Goal: Obtain resource: Download file/media

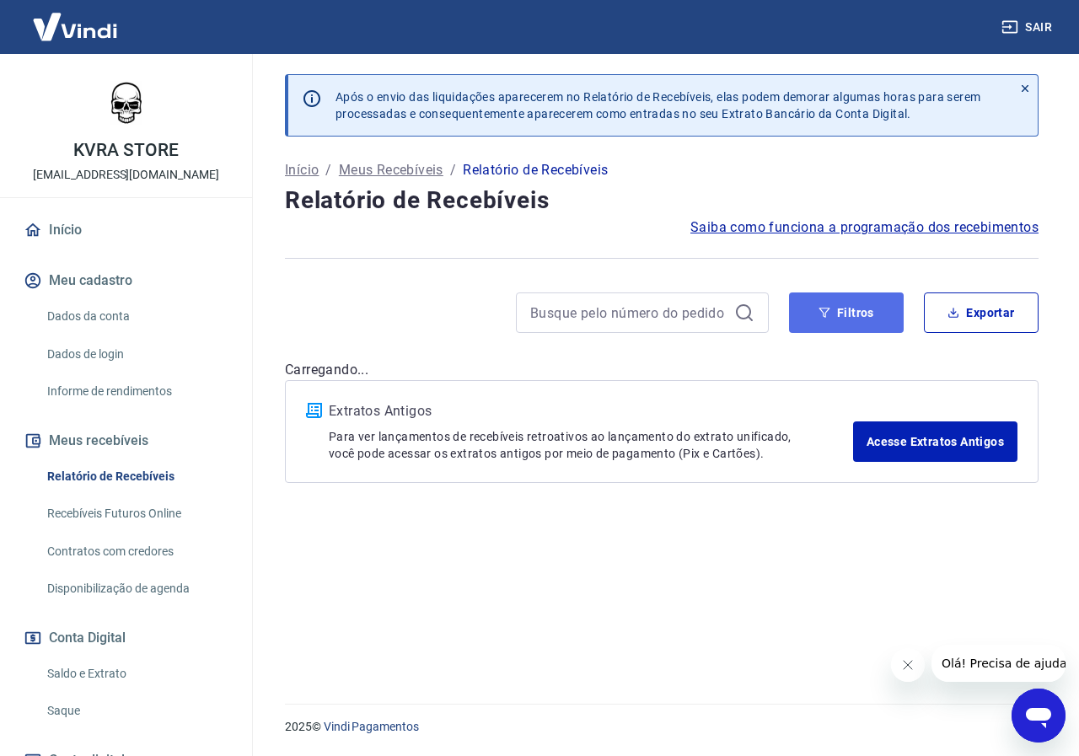
click at [796, 316] on button "Filtros" at bounding box center [846, 312] width 115 height 40
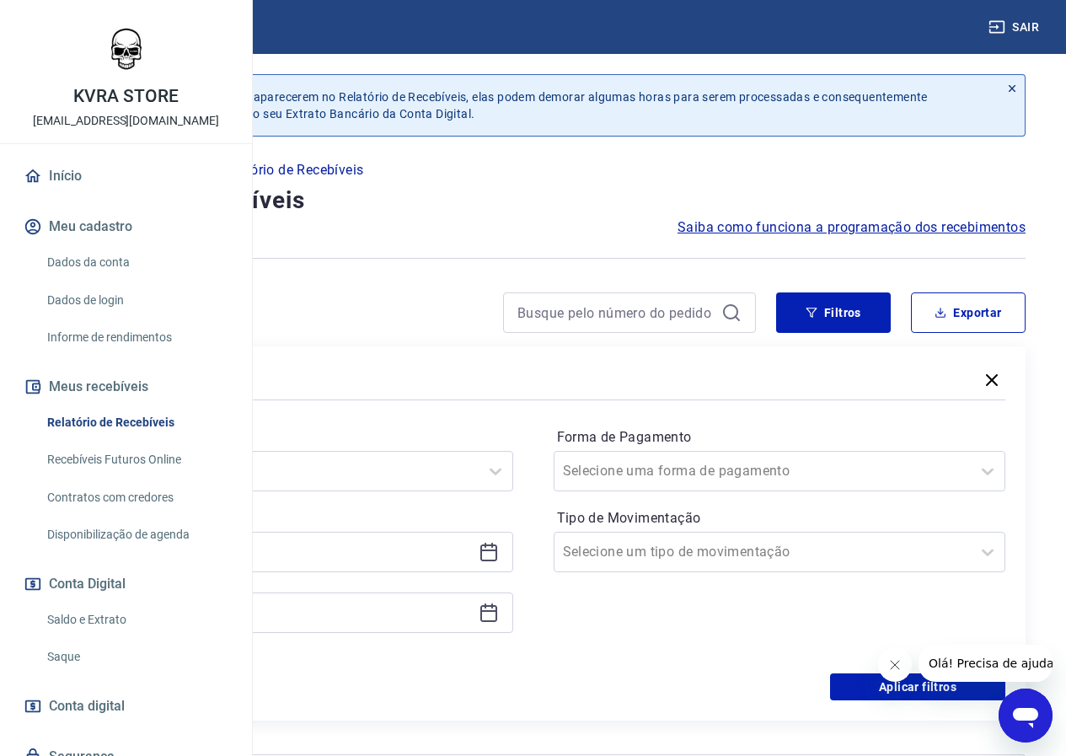
click at [493, 547] on icon at bounding box center [492, 545] width 2 height 5
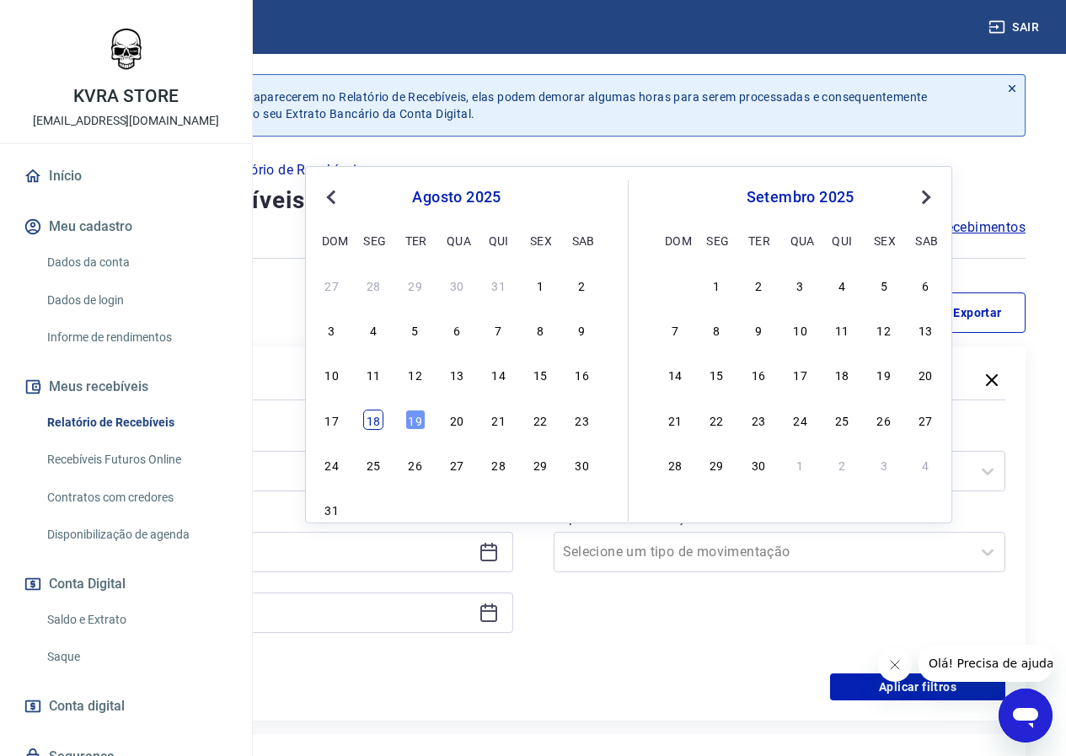
click at [378, 416] on div "18" at bounding box center [373, 420] width 20 height 20
type input "18/08/2025"
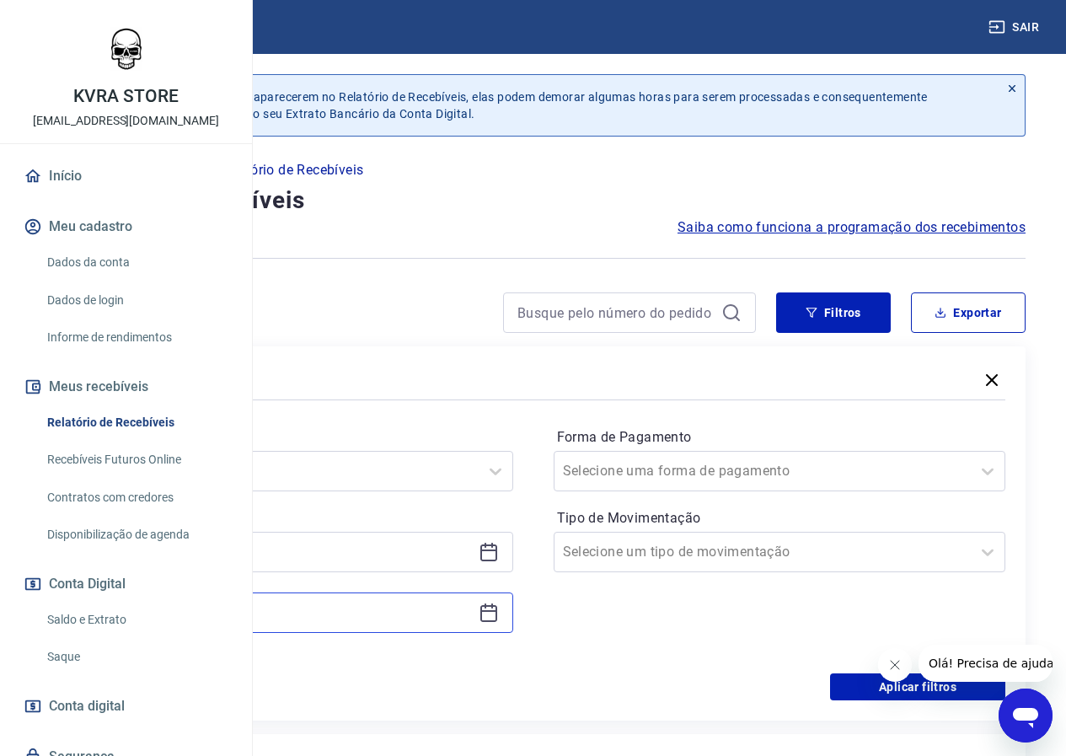
click at [458, 609] on input at bounding box center [273, 612] width 397 height 25
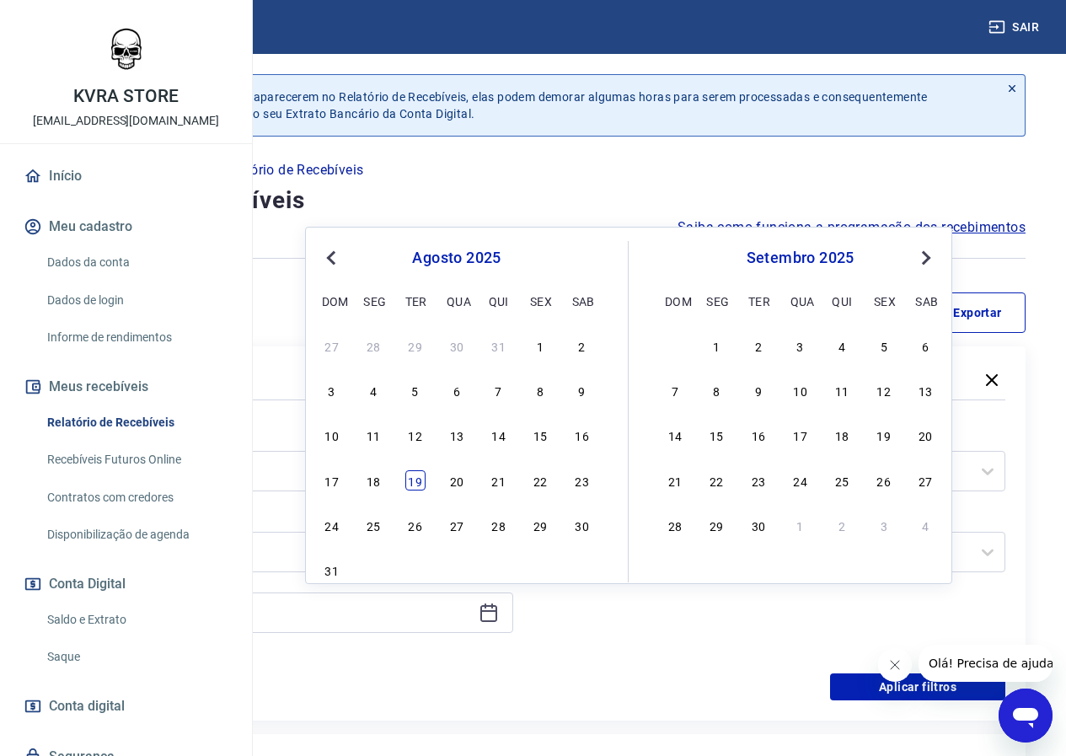
click at [416, 483] on div "19" at bounding box center [415, 480] width 20 height 20
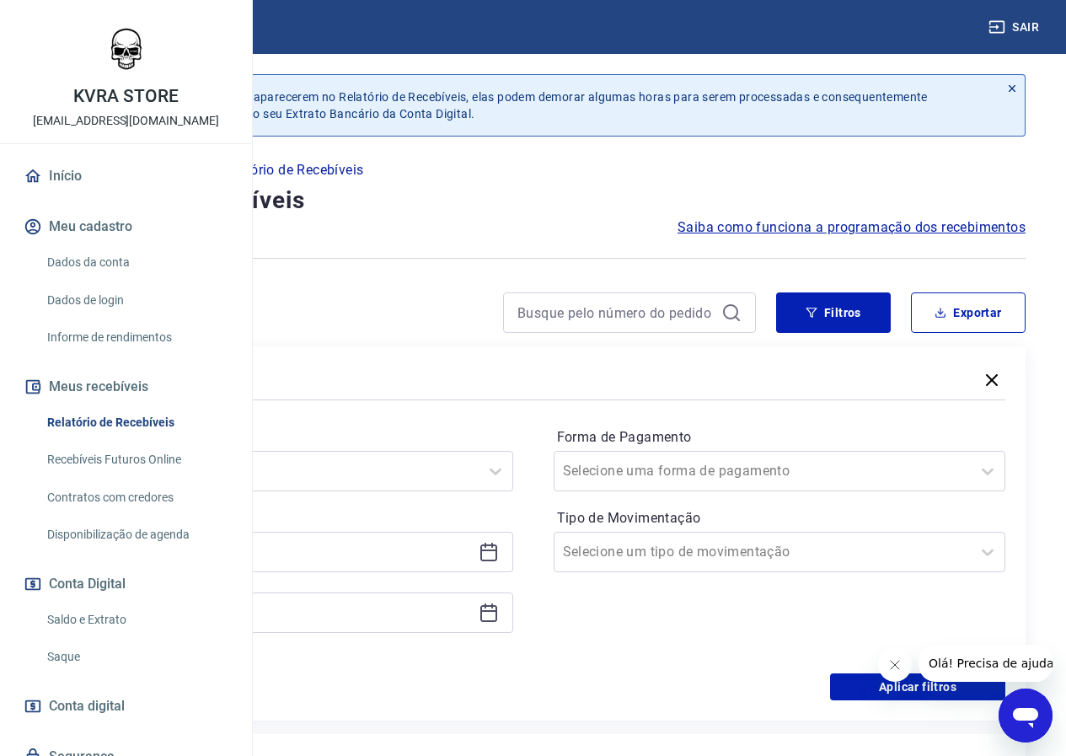
type input "19/08/2025"
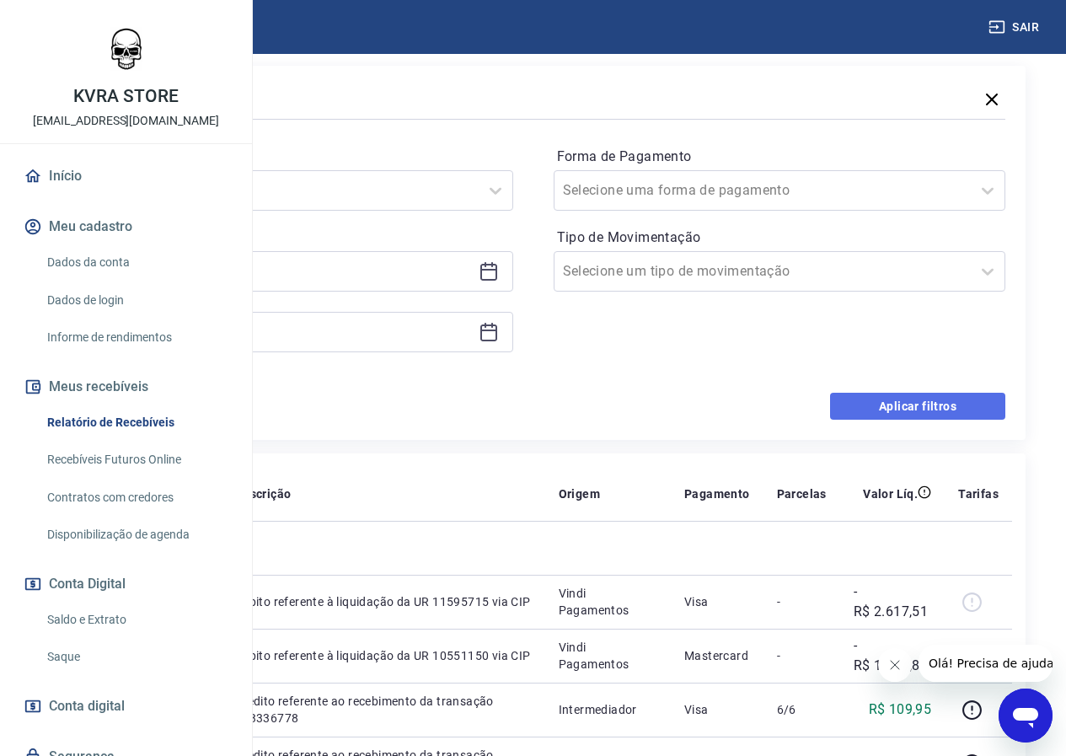
click at [887, 407] on button "Aplicar filtros" at bounding box center [917, 406] width 175 height 27
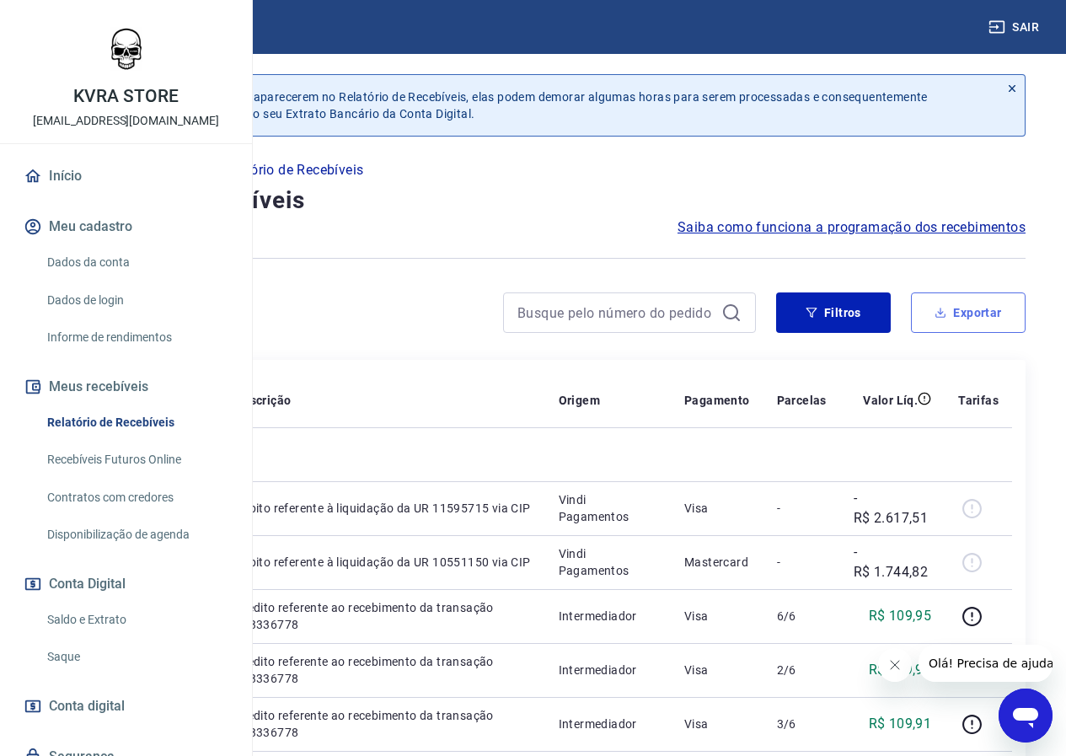
click at [966, 318] on button "Exportar" at bounding box center [968, 312] width 115 height 40
type input "18/08/2025"
type input "19/08/2025"
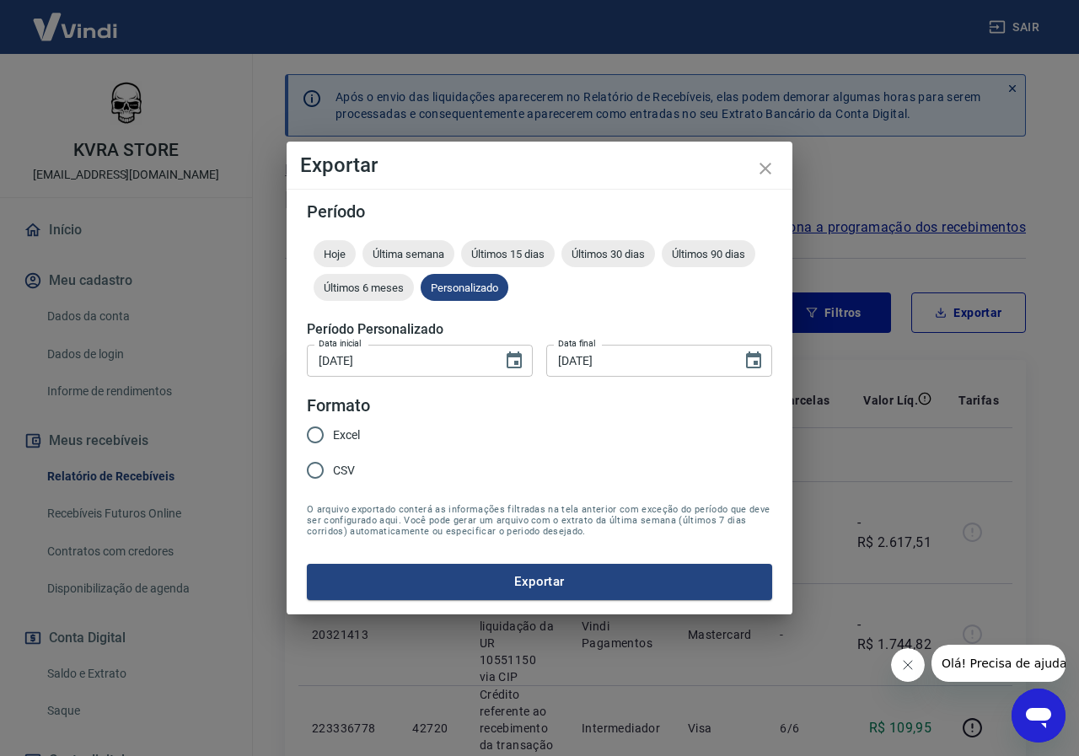
click at [362, 431] on div "Excel CSV" at bounding box center [340, 453] width 67 height 73
click at [346, 437] on span "Excel" at bounding box center [346, 435] width 27 height 18
click at [333, 437] on input "Excel" at bounding box center [315, 434] width 35 height 35
radio input "true"
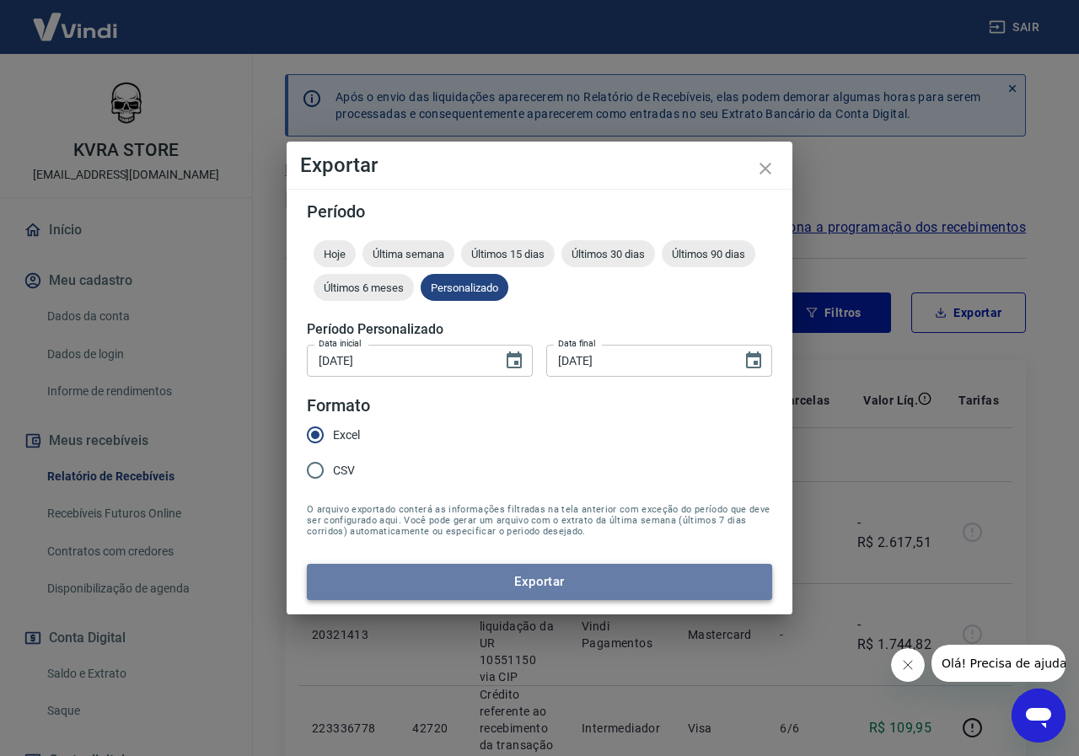
click at [453, 590] on button "Exportar" at bounding box center [539, 581] width 465 height 35
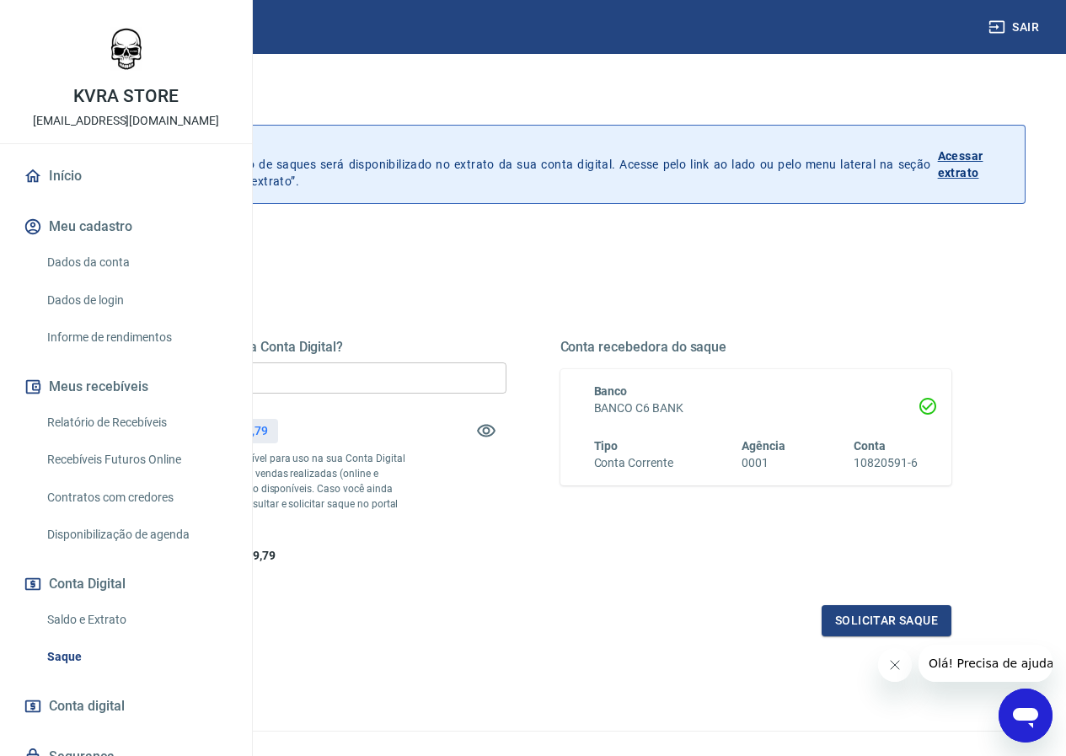
click at [980, 164] on p "Acessar extrato" at bounding box center [974, 164] width 73 height 34
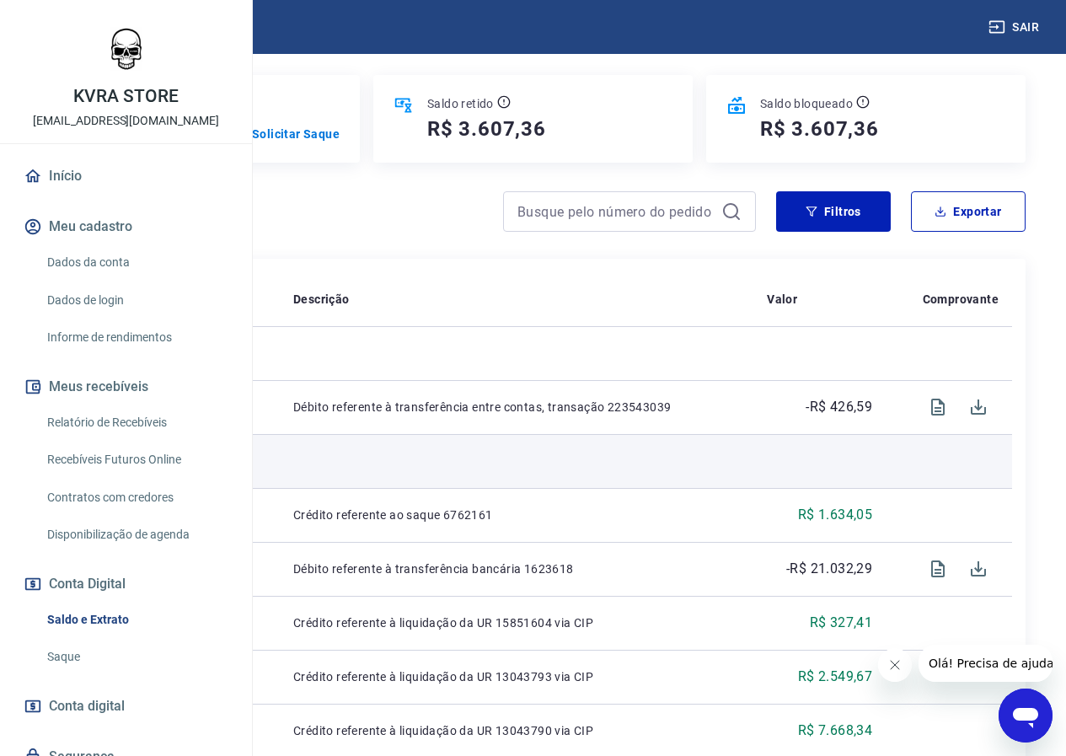
scroll to position [281, 0]
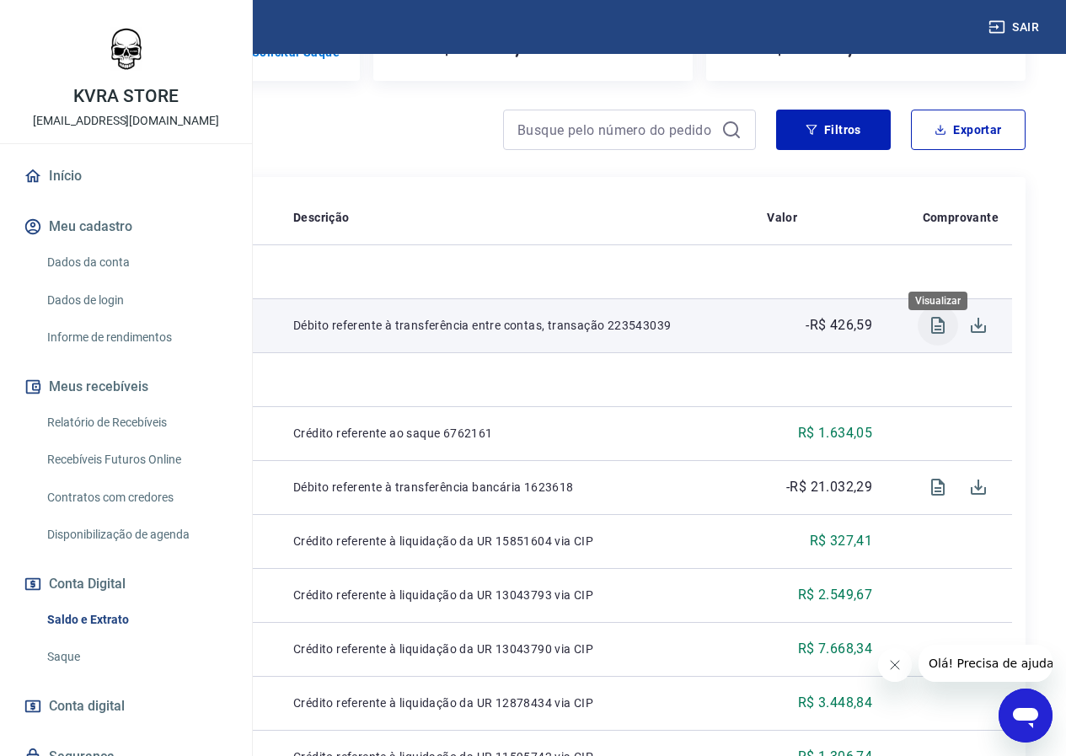
click at [929, 335] on icon "Visualizar" at bounding box center [938, 325] width 20 height 20
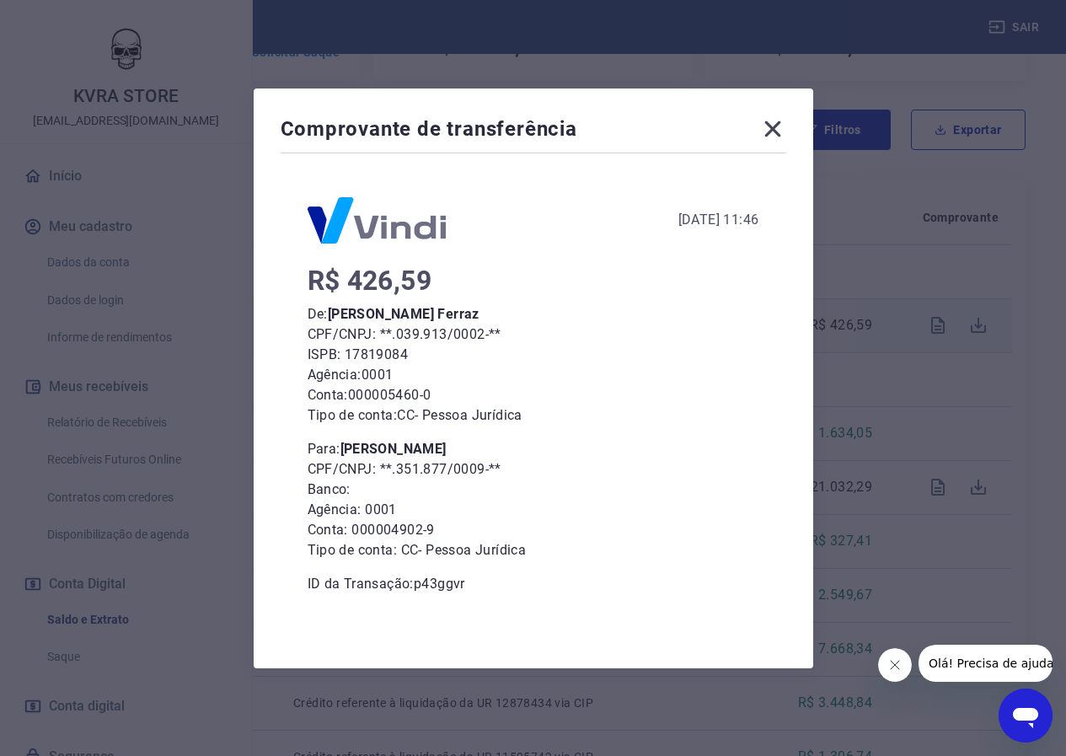
click at [780, 122] on icon at bounding box center [772, 128] width 27 height 27
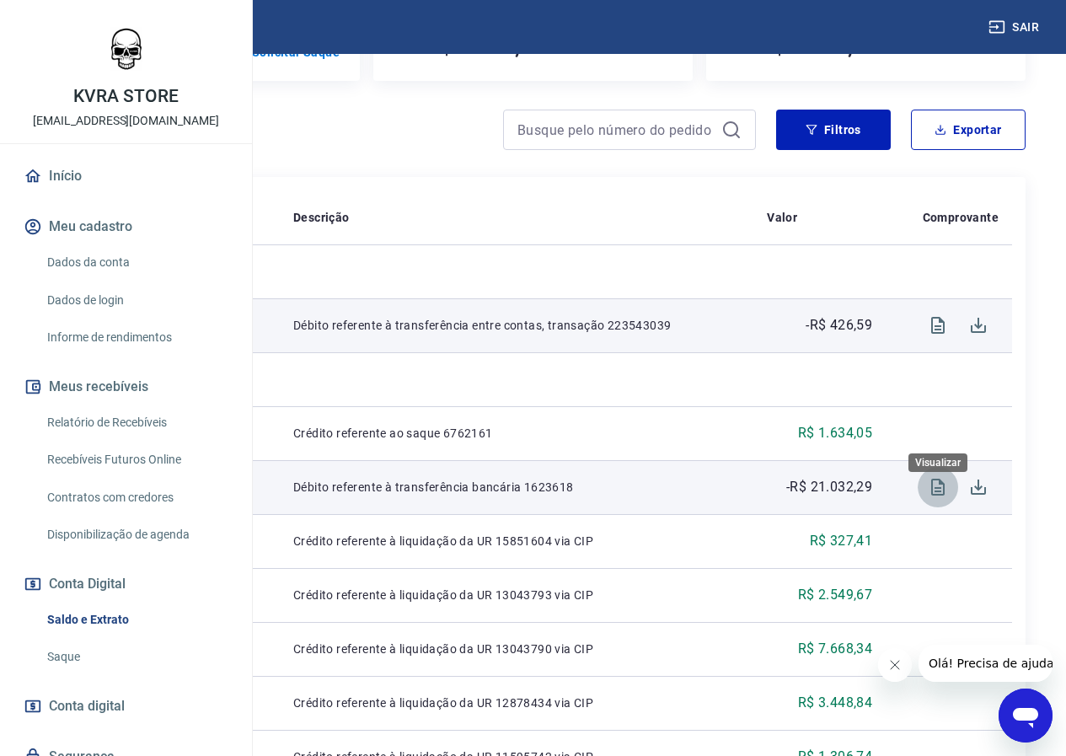
click at [939, 497] on icon "Visualizar" at bounding box center [938, 487] width 20 height 20
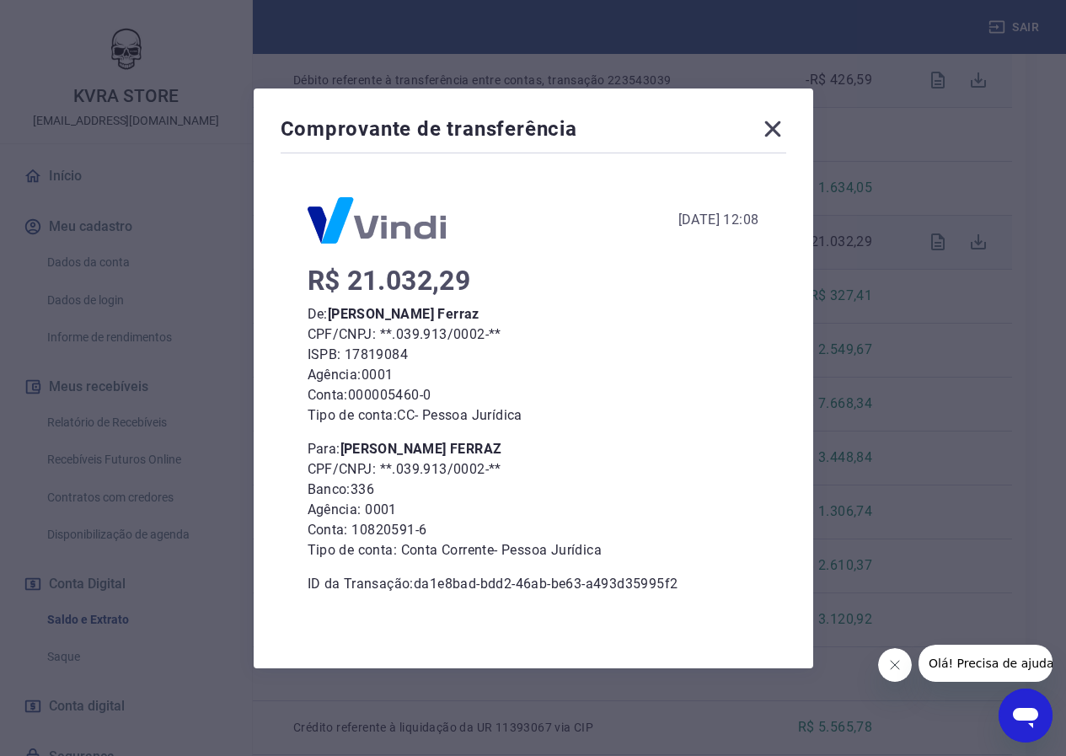
scroll to position [562, 0]
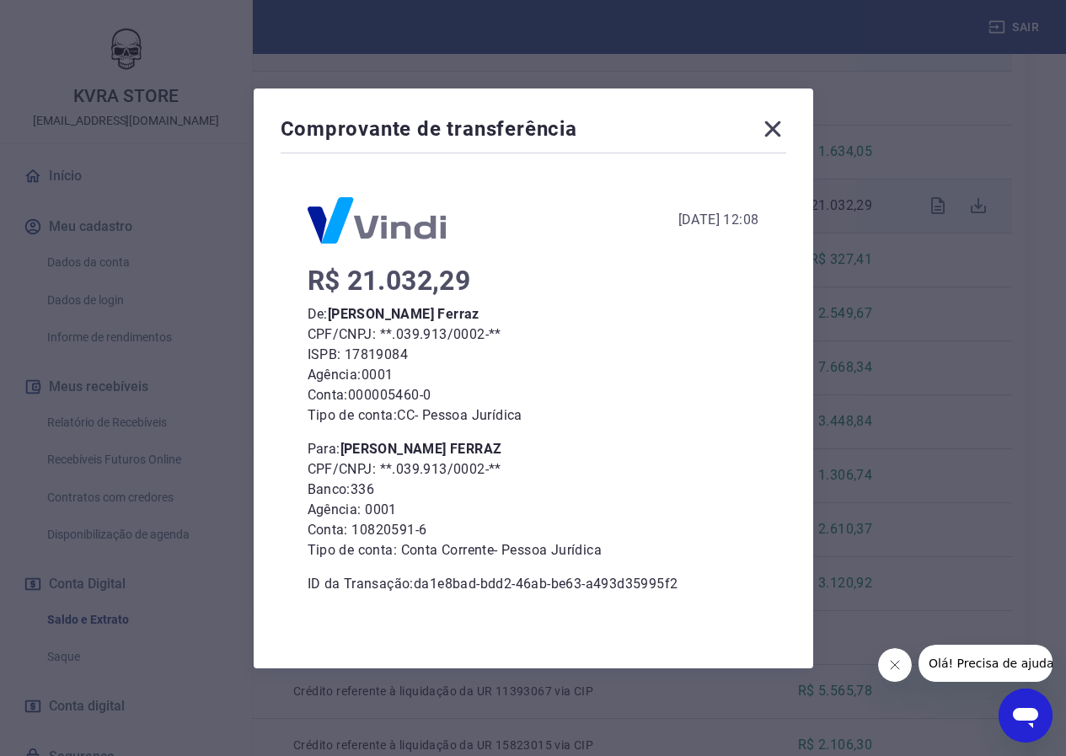
click at [779, 137] on icon at bounding box center [772, 128] width 27 height 27
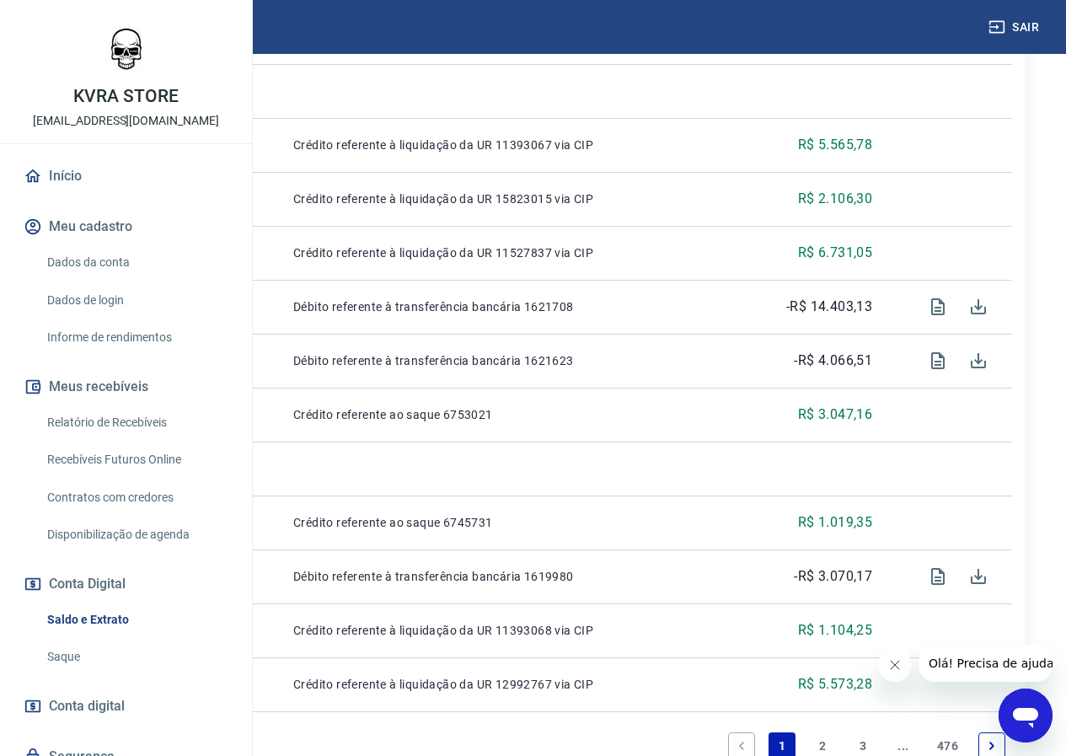
scroll to position [1123, 0]
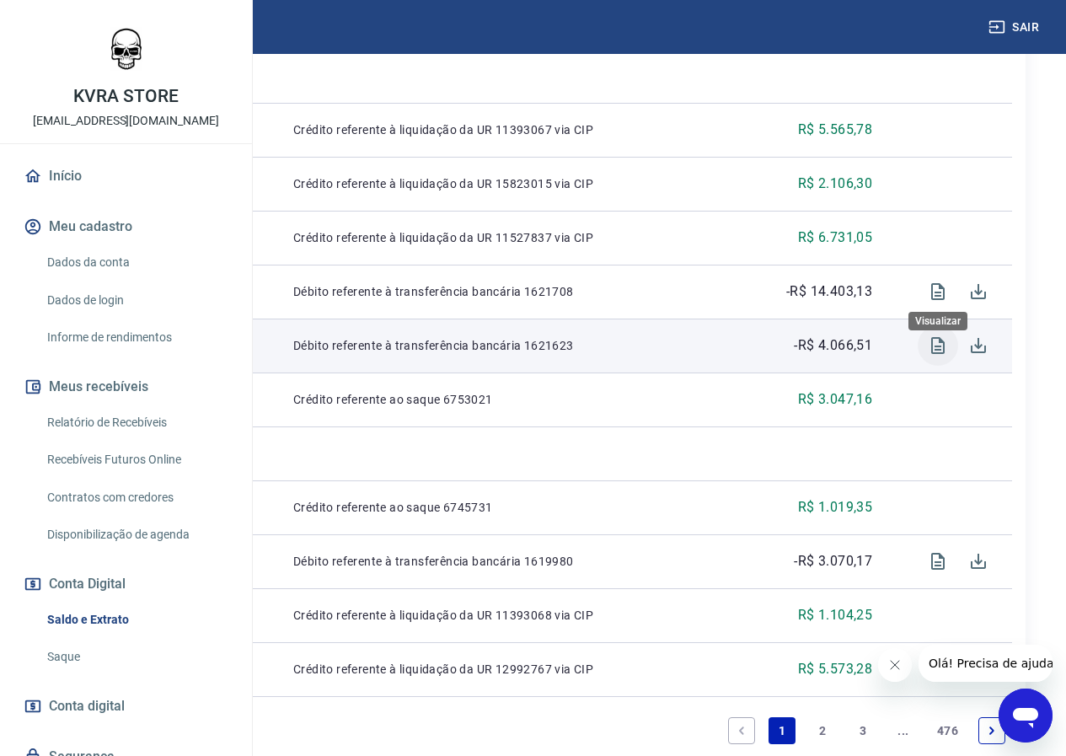
click at [937, 354] on icon "Visualizar" at bounding box center [937, 345] width 13 height 17
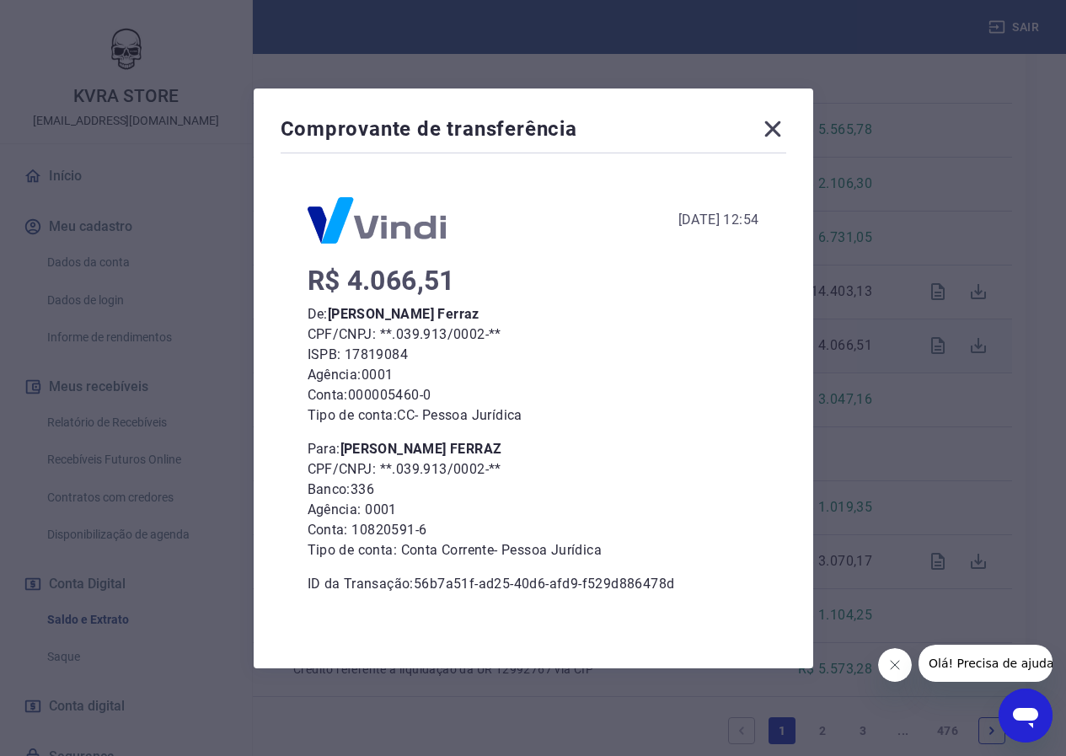
click at [780, 132] on icon at bounding box center [772, 129] width 16 height 16
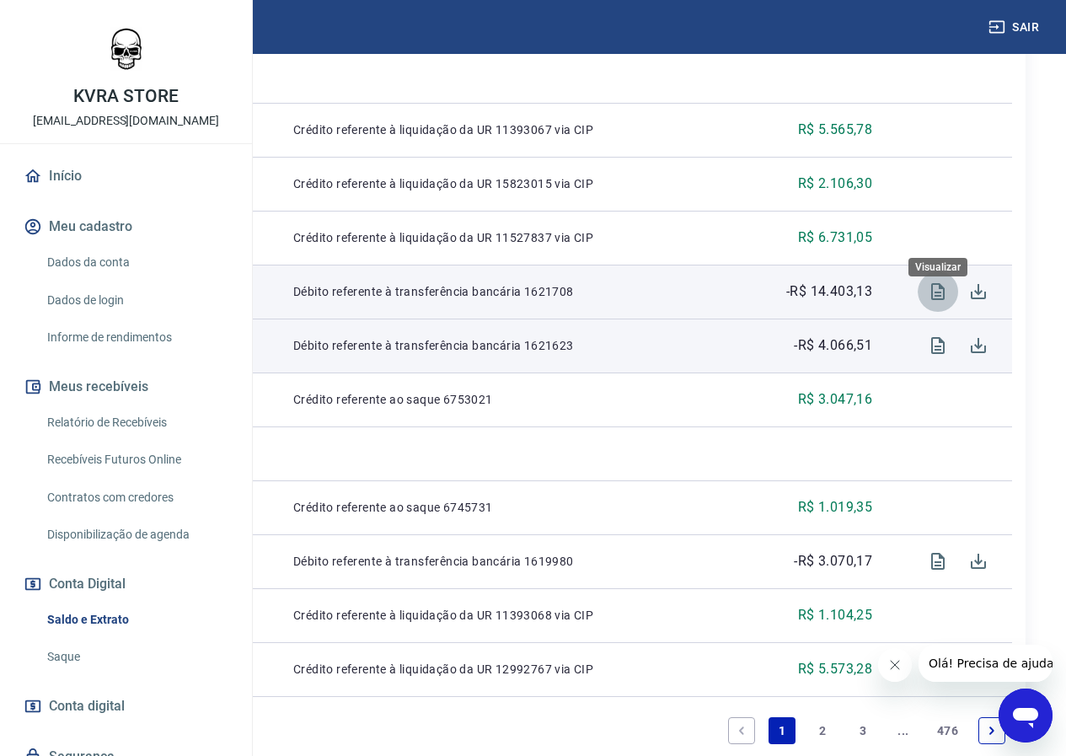
click at [934, 302] on icon "Visualizar" at bounding box center [938, 291] width 20 height 20
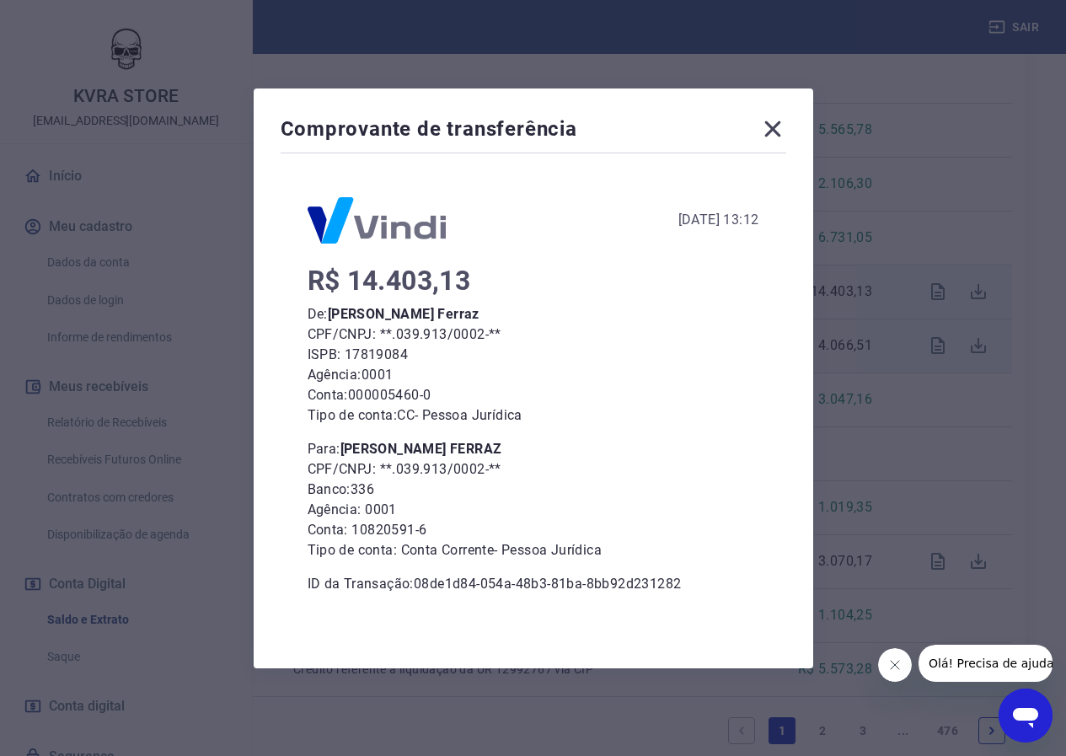
click at [779, 132] on icon at bounding box center [772, 128] width 27 height 27
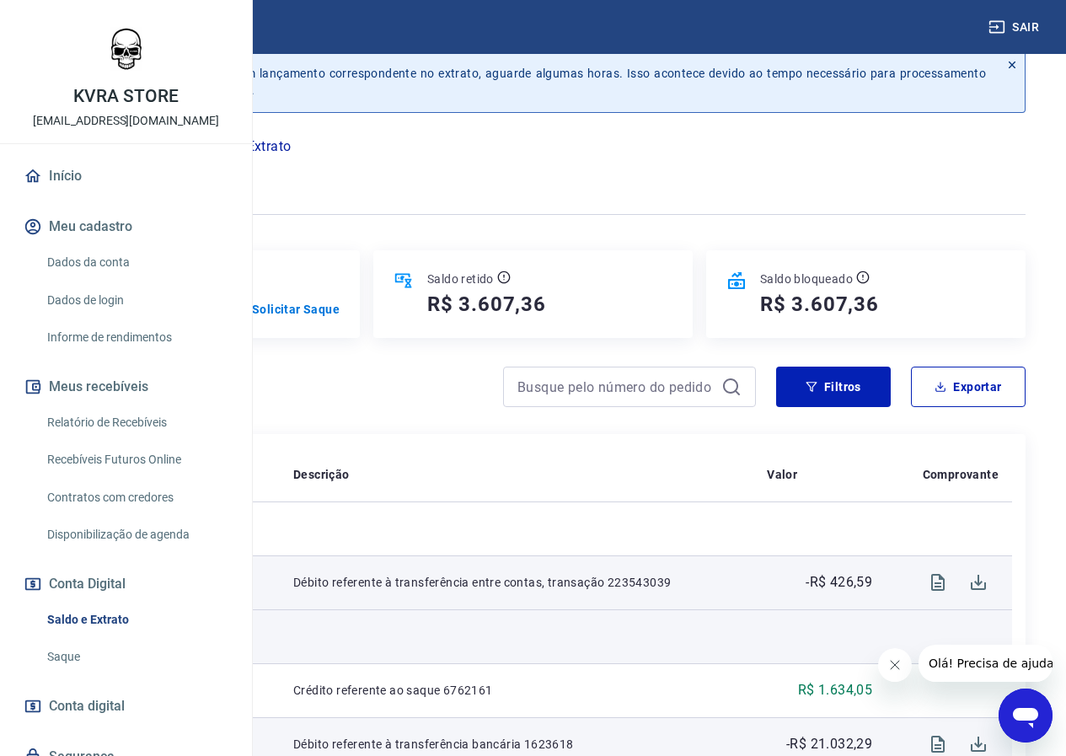
scroll to position [0, 0]
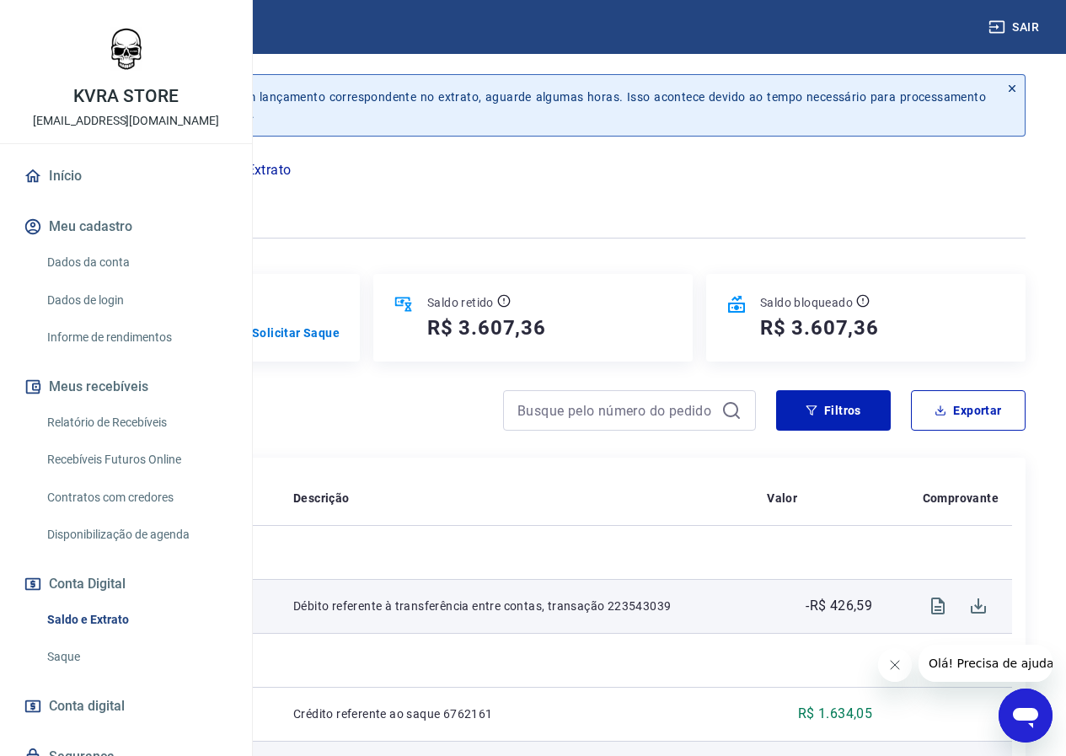
click at [135, 196] on icon "button" at bounding box center [124, 200] width 21 height 21
click at [176, 172] on p "Conta Digital" at bounding box center [135, 170] width 82 height 20
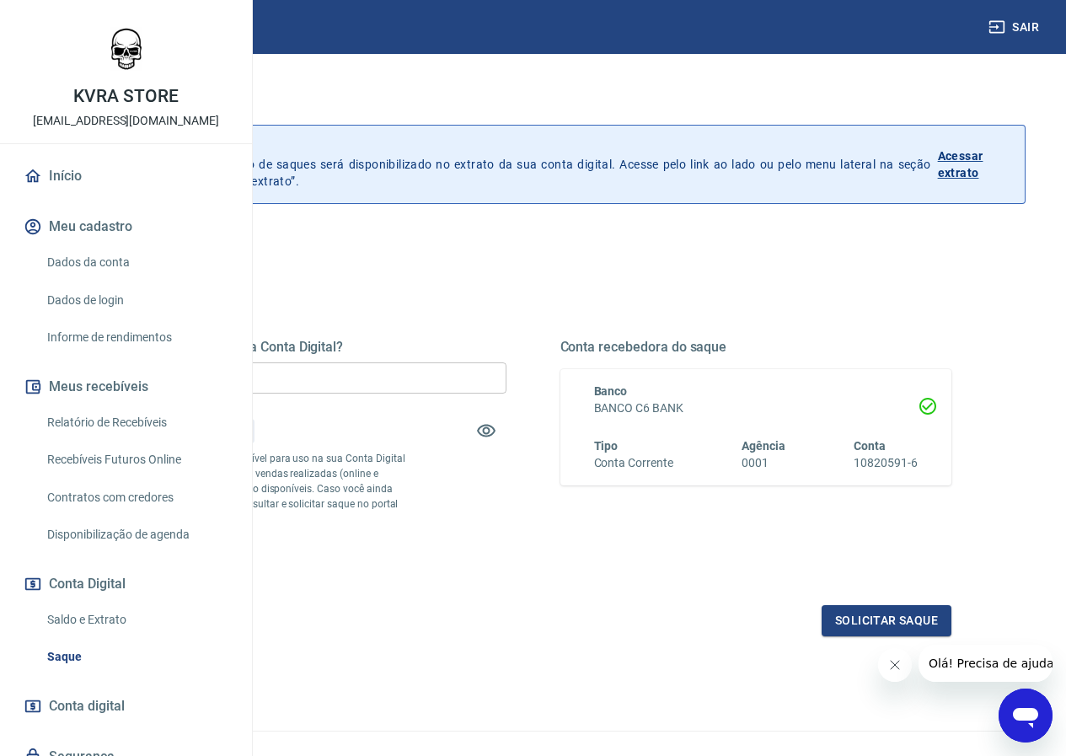
click at [962, 165] on p "Acessar extrato" at bounding box center [974, 164] width 73 height 34
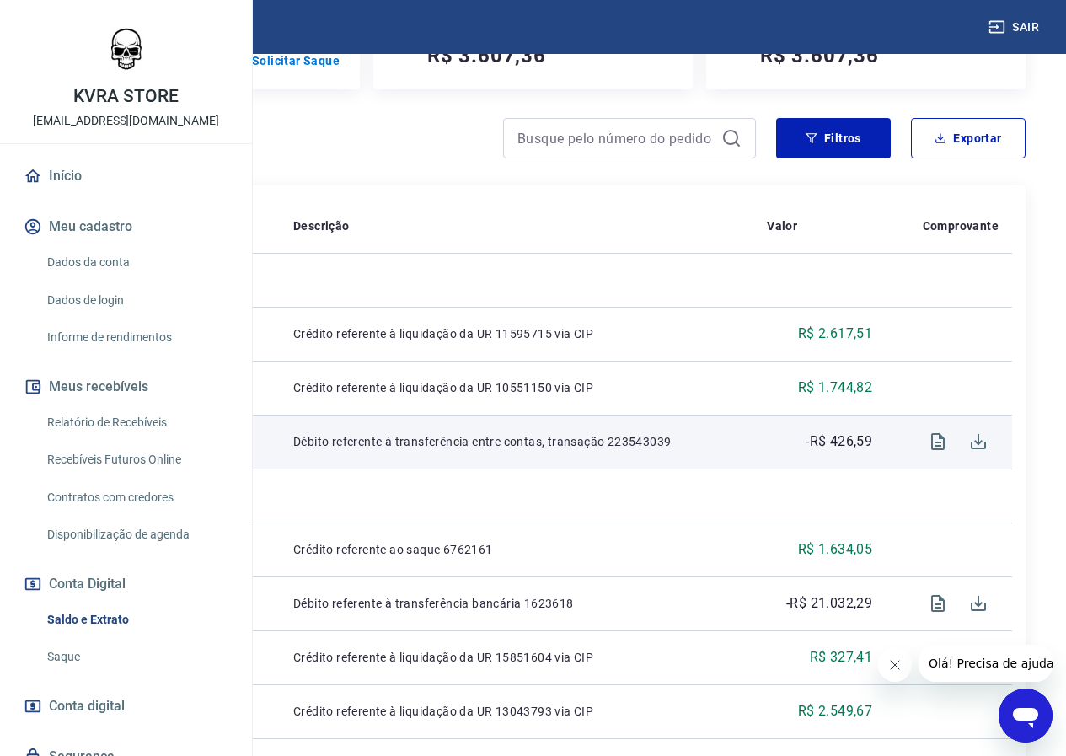
scroll to position [281, 0]
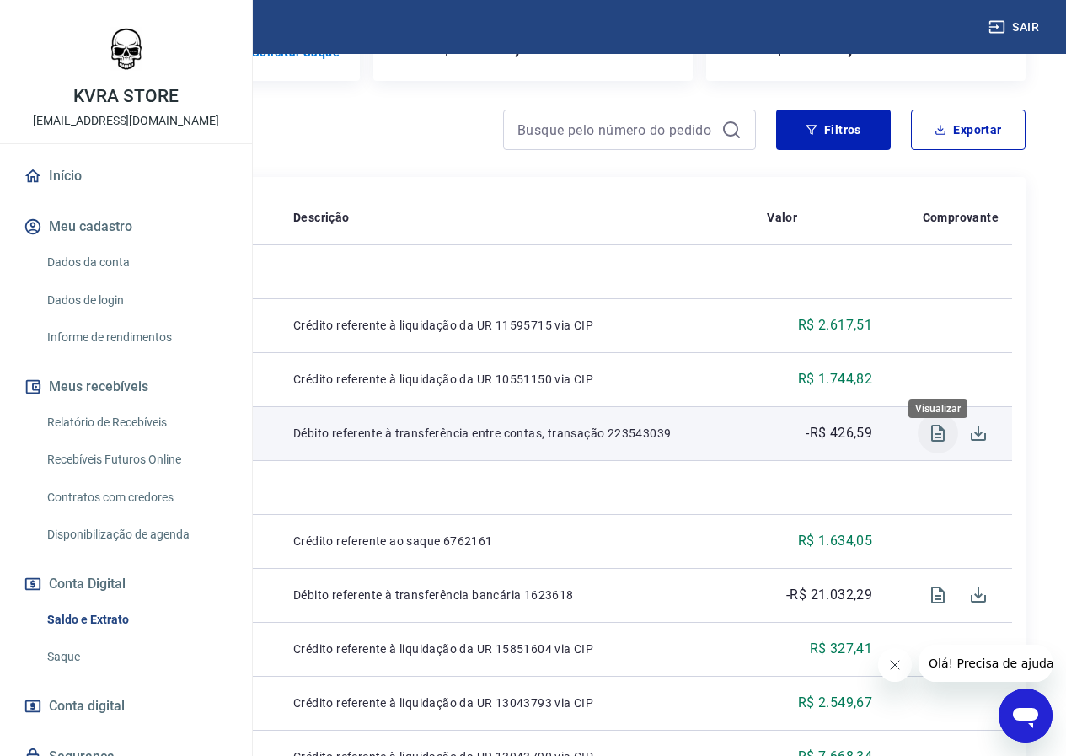
click at [931, 442] on icon "Visualizar" at bounding box center [937, 433] width 13 height 17
